Goal: Navigation & Orientation: Find specific page/section

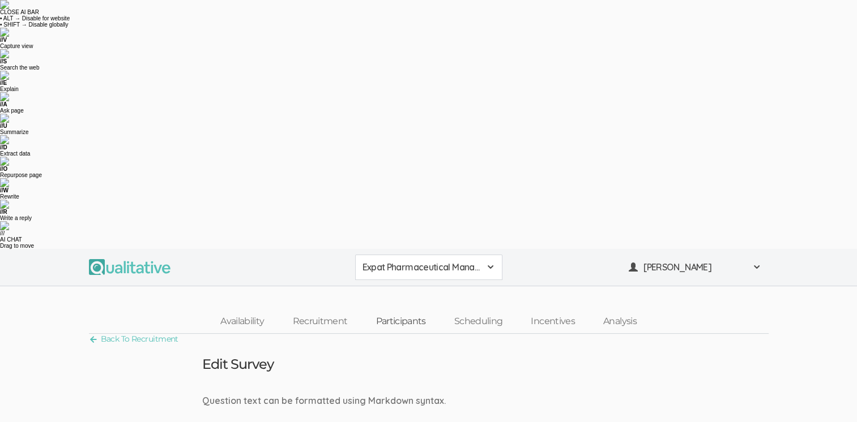
click at [401, 310] on link "Participants" at bounding box center [400, 322] width 78 height 24
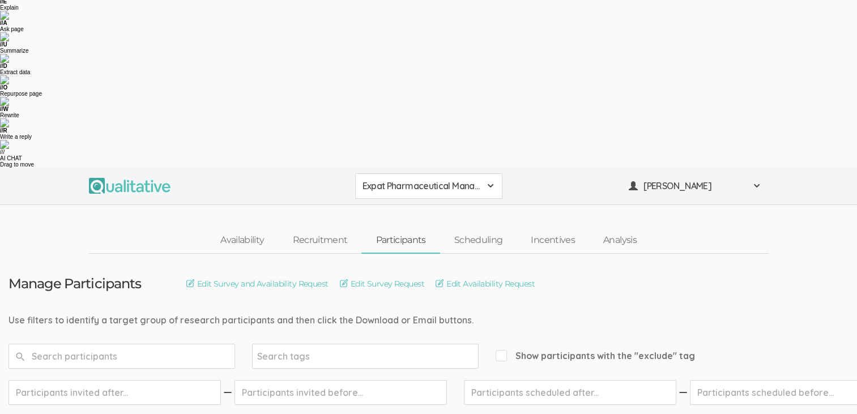
scroll to position [62, 0]
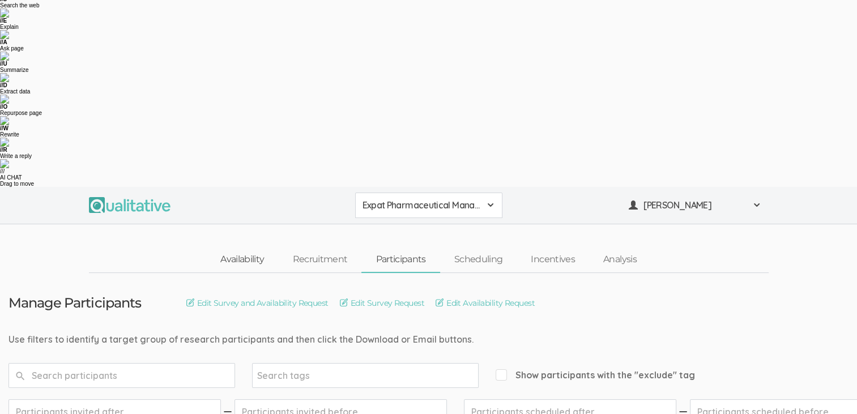
click at [246, 247] on link "Availability" at bounding box center [242, 259] width 72 height 24
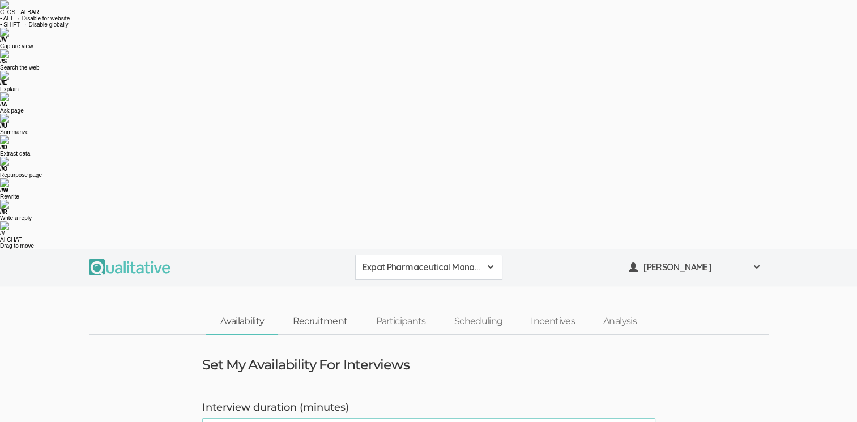
click at [317, 310] on link "Recruitment" at bounding box center [319, 322] width 83 height 24
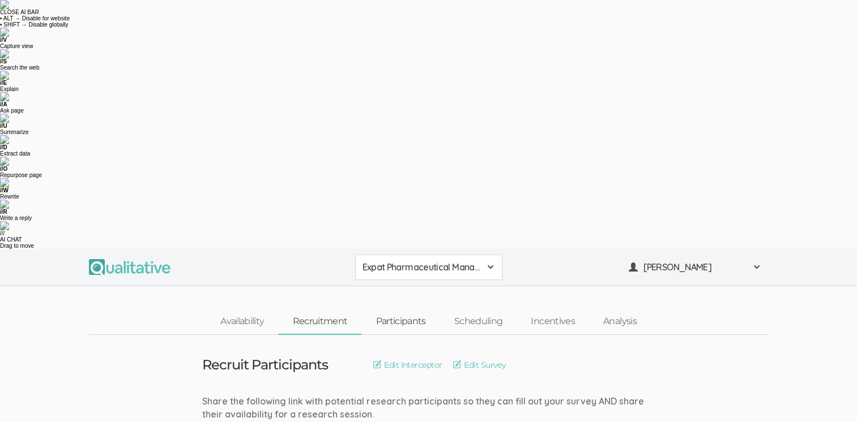
click at [420, 310] on link "Participants" at bounding box center [400, 322] width 78 height 24
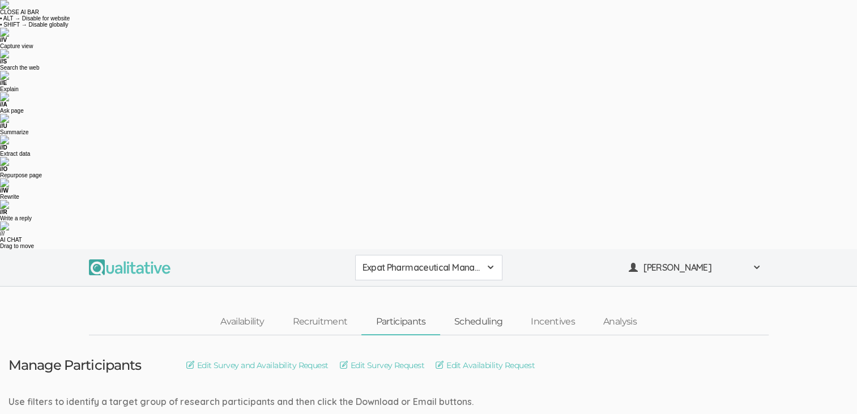
click at [484, 310] on link "Scheduling" at bounding box center [478, 322] width 77 height 24
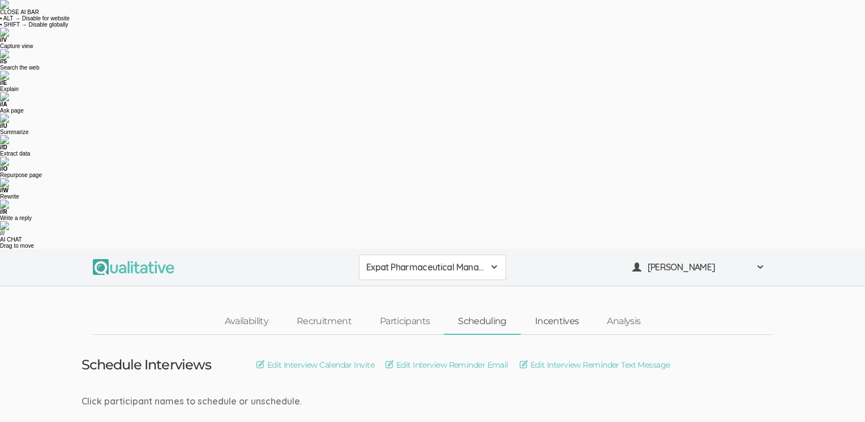
click at [571, 310] on link "Incentives" at bounding box center [557, 322] width 72 height 24
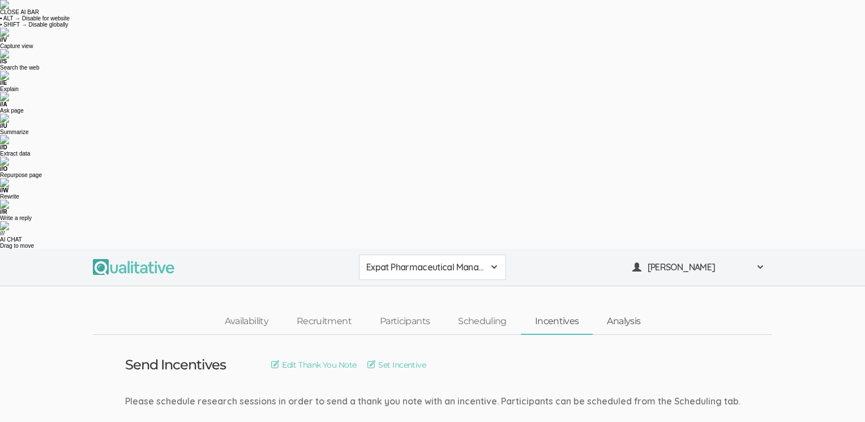
click at [624, 310] on link "Analysis" at bounding box center [624, 322] width 62 height 24
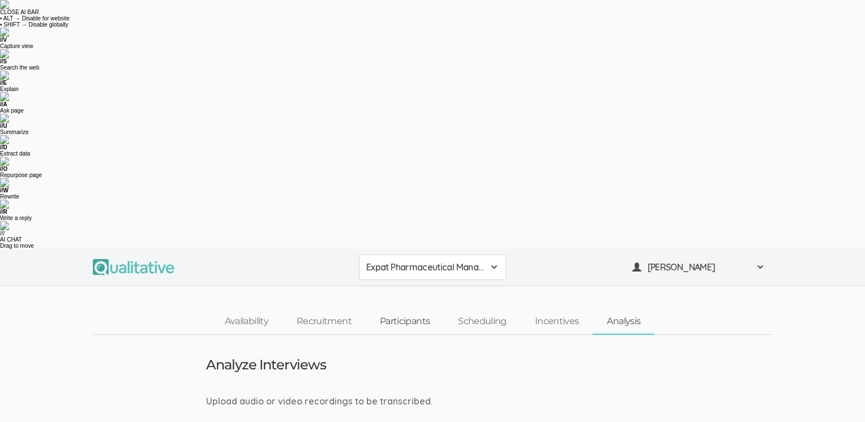
click at [407, 310] on link "Participants" at bounding box center [405, 322] width 78 height 24
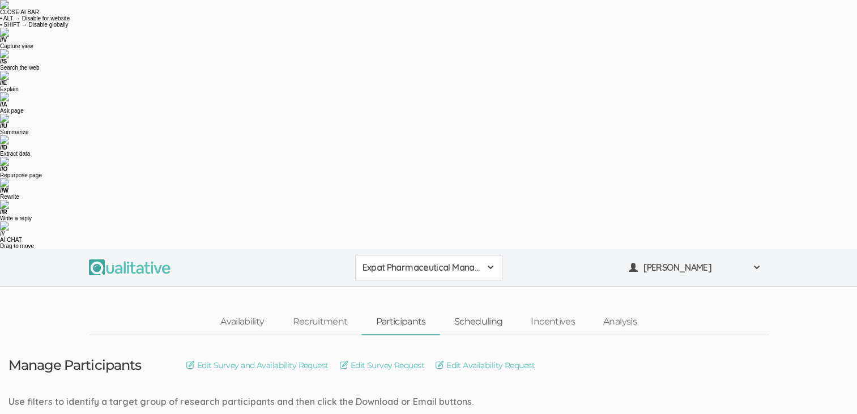
click at [488, 310] on link "Scheduling" at bounding box center [478, 322] width 77 height 24
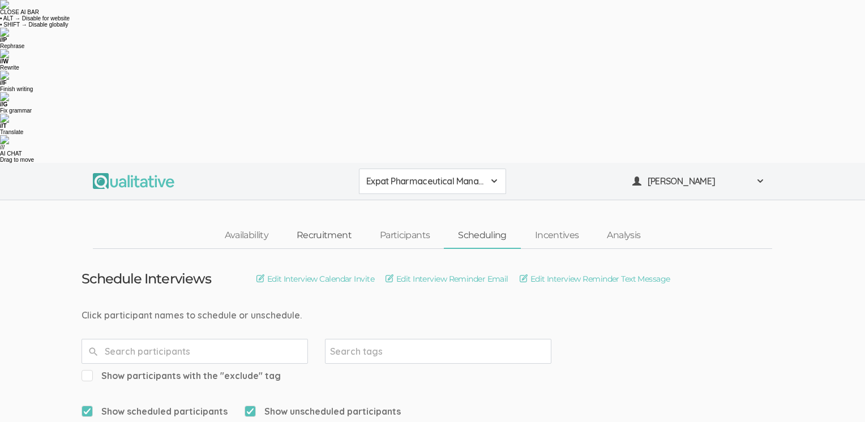
click at [319, 224] on link "Recruitment" at bounding box center [324, 236] width 83 height 24
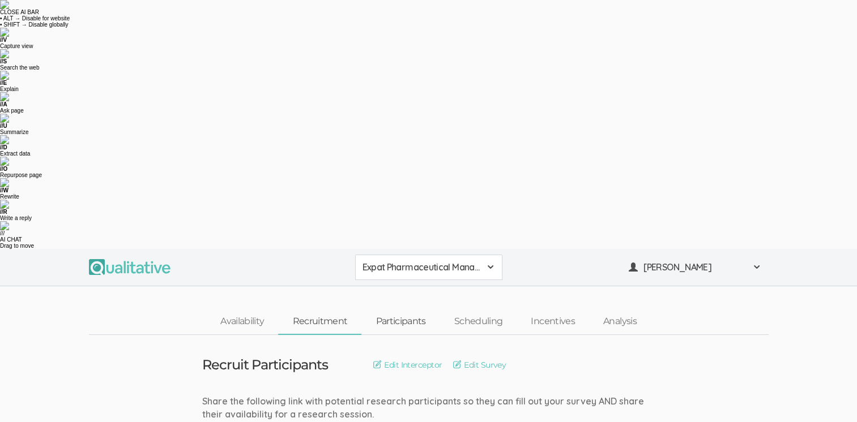
click at [401, 310] on link "Participants" at bounding box center [400, 322] width 78 height 24
